Goal: Transaction & Acquisition: Book appointment/travel/reservation

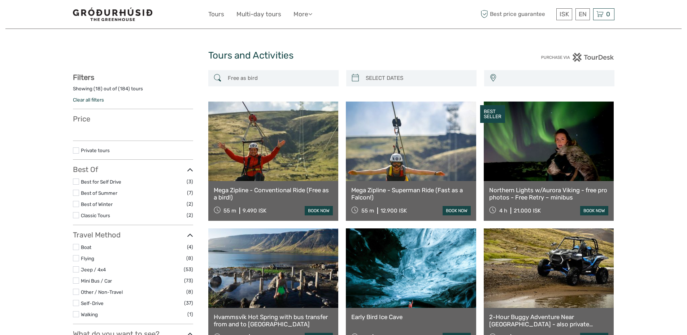
select select
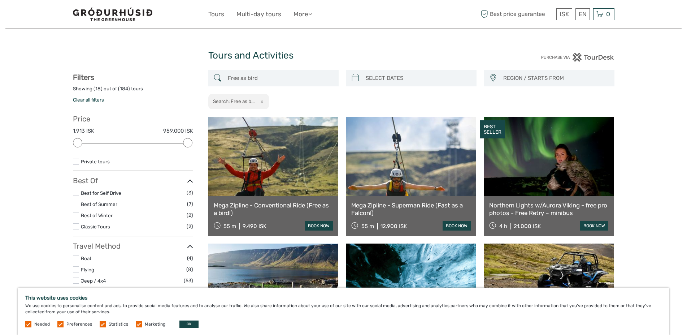
click at [295, 206] on link "Mega Zipline - Conventional Ride (Free as a bird!)" at bounding box center [273, 208] width 119 height 15
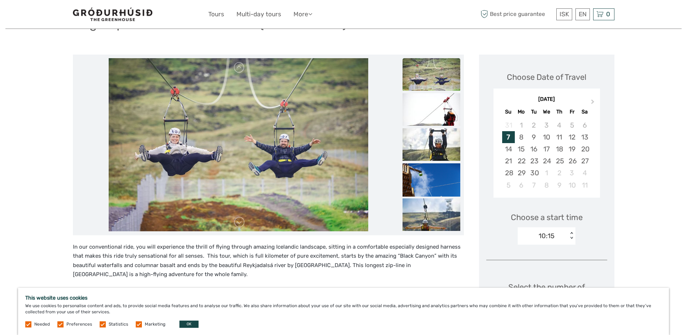
scroll to position [27, 0]
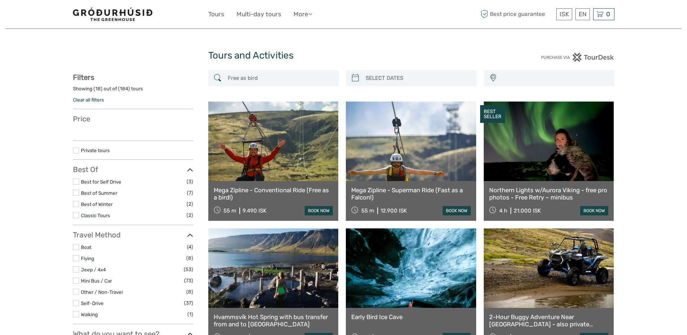
select select
